Goal: Information Seeking & Learning: Learn about a topic

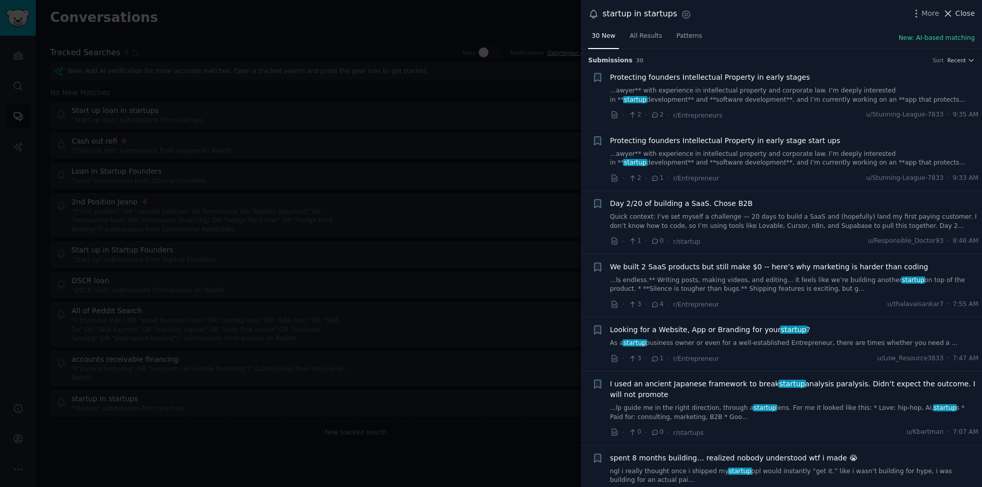
scroll to position [1689, 0]
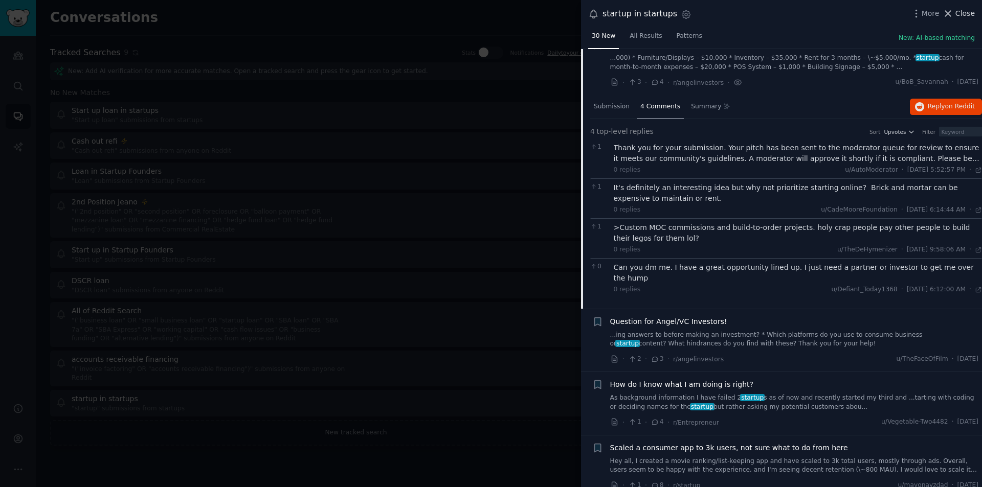
click at [961, 13] on span "Close" at bounding box center [964, 13] width 19 height 11
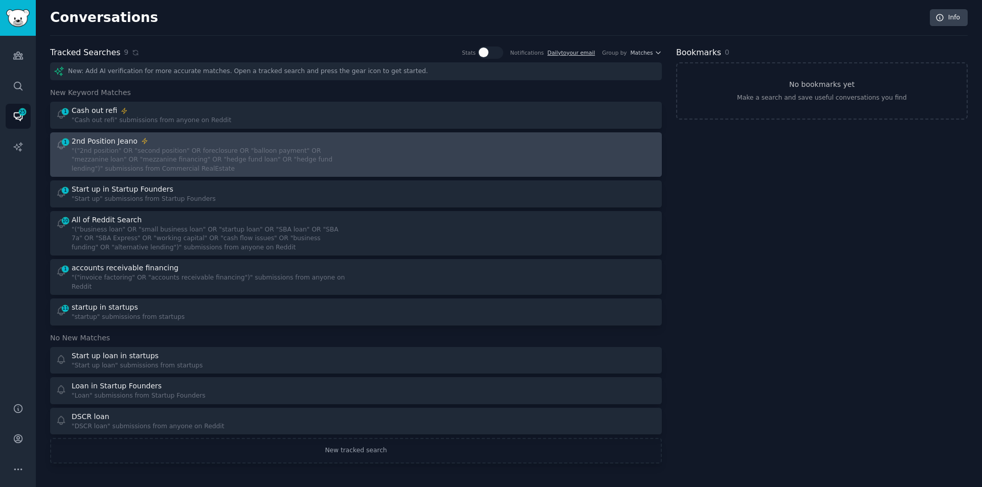
click at [193, 154] on div ""("2nd position" OR "second position" OR foreclosure OR "balloon payment" OR "m…" at bounding box center [210, 160] width 277 height 27
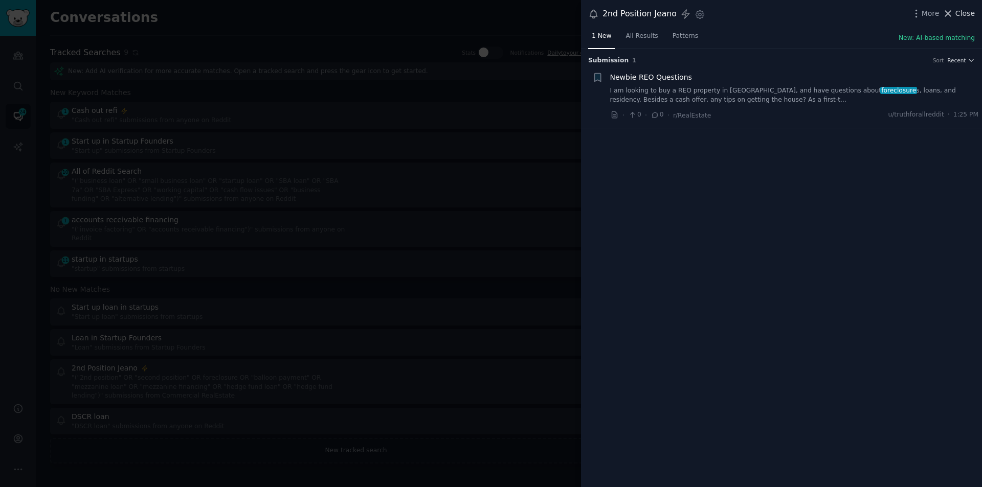
click at [958, 10] on span "Close" at bounding box center [964, 13] width 19 height 11
